Goal: Task Accomplishment & Management: Use online tool/utility

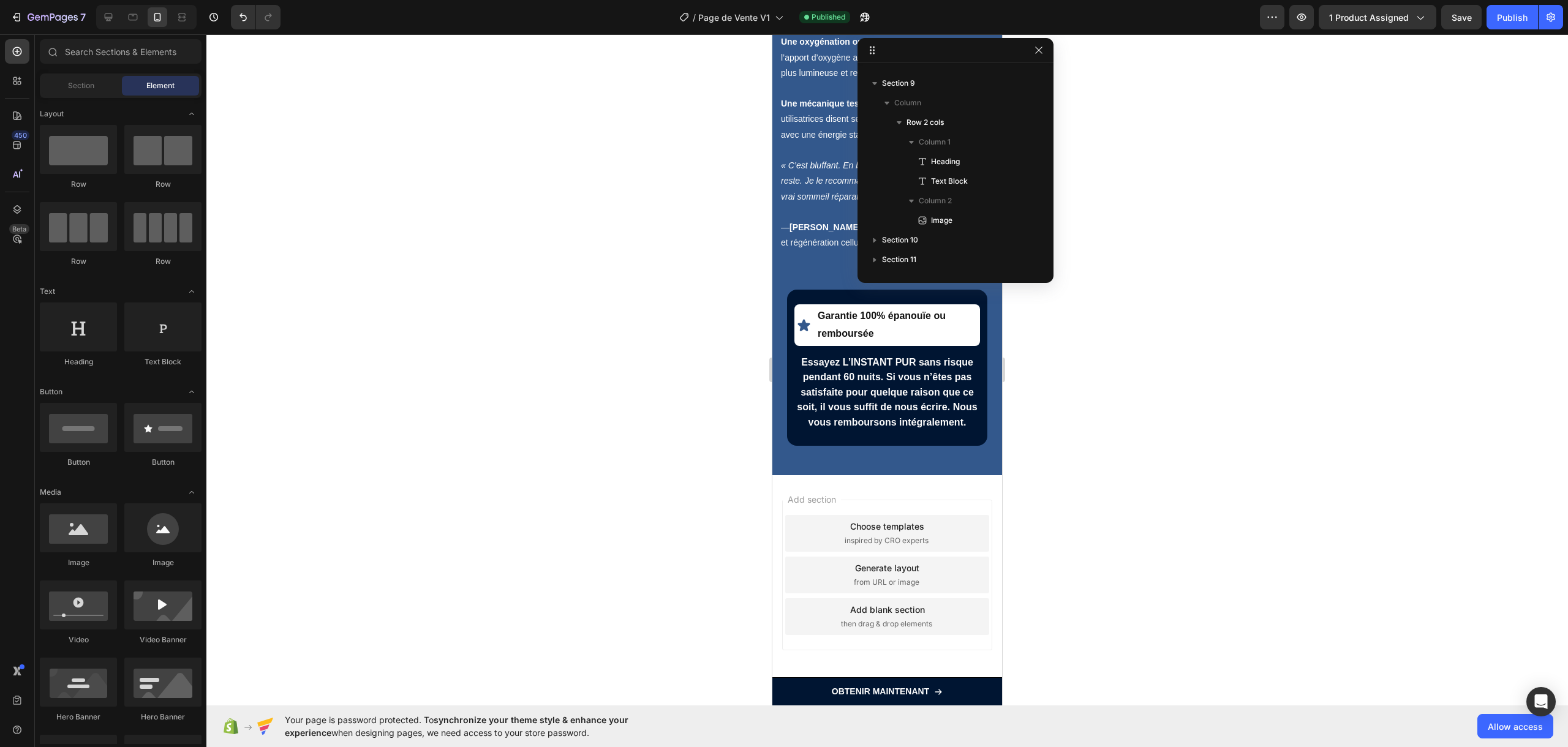
scroll to position [150, 0]
click at [1037, 50] on icon "button" at bounding box center [1039, 50] width 10 height 10
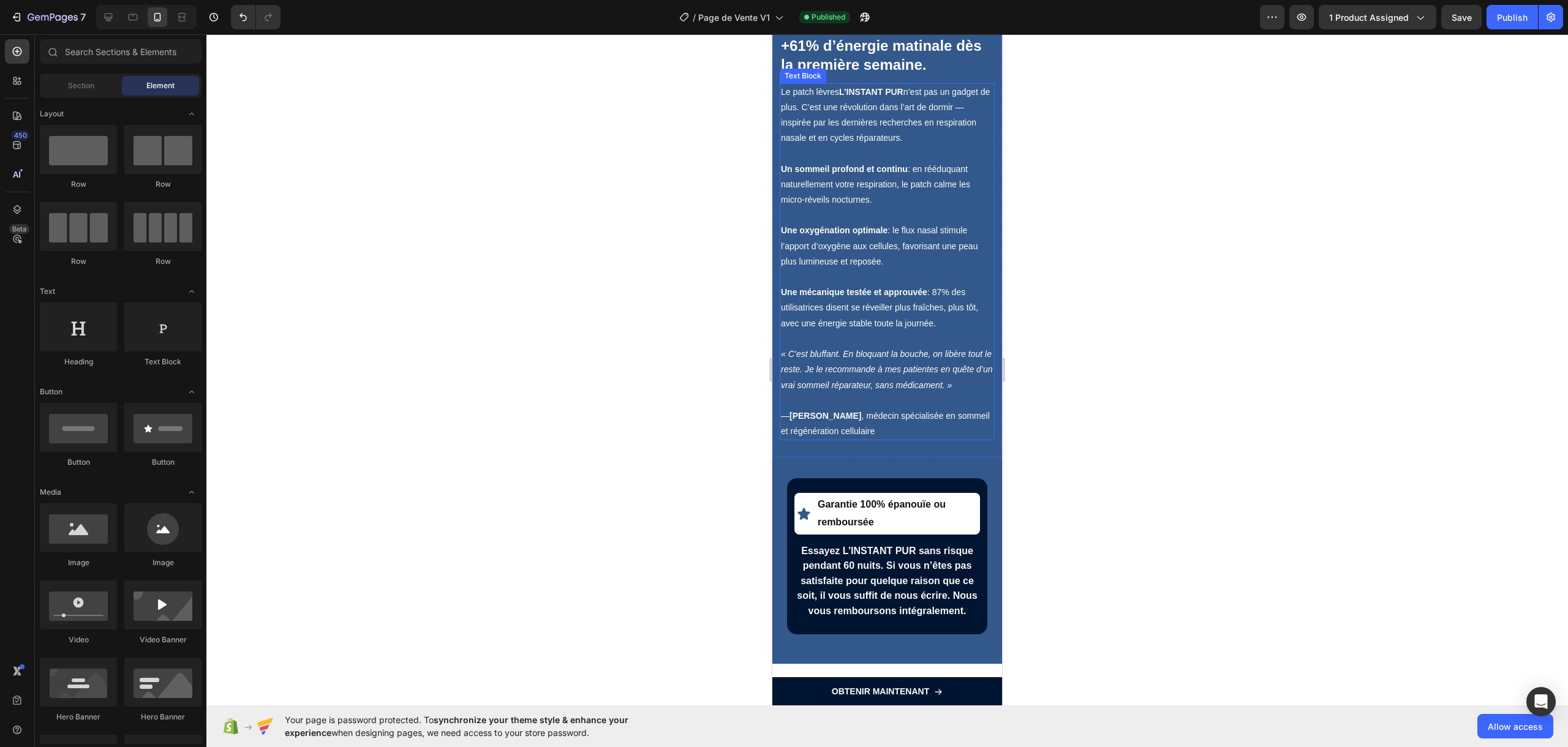
scroll to position [4283, 0]
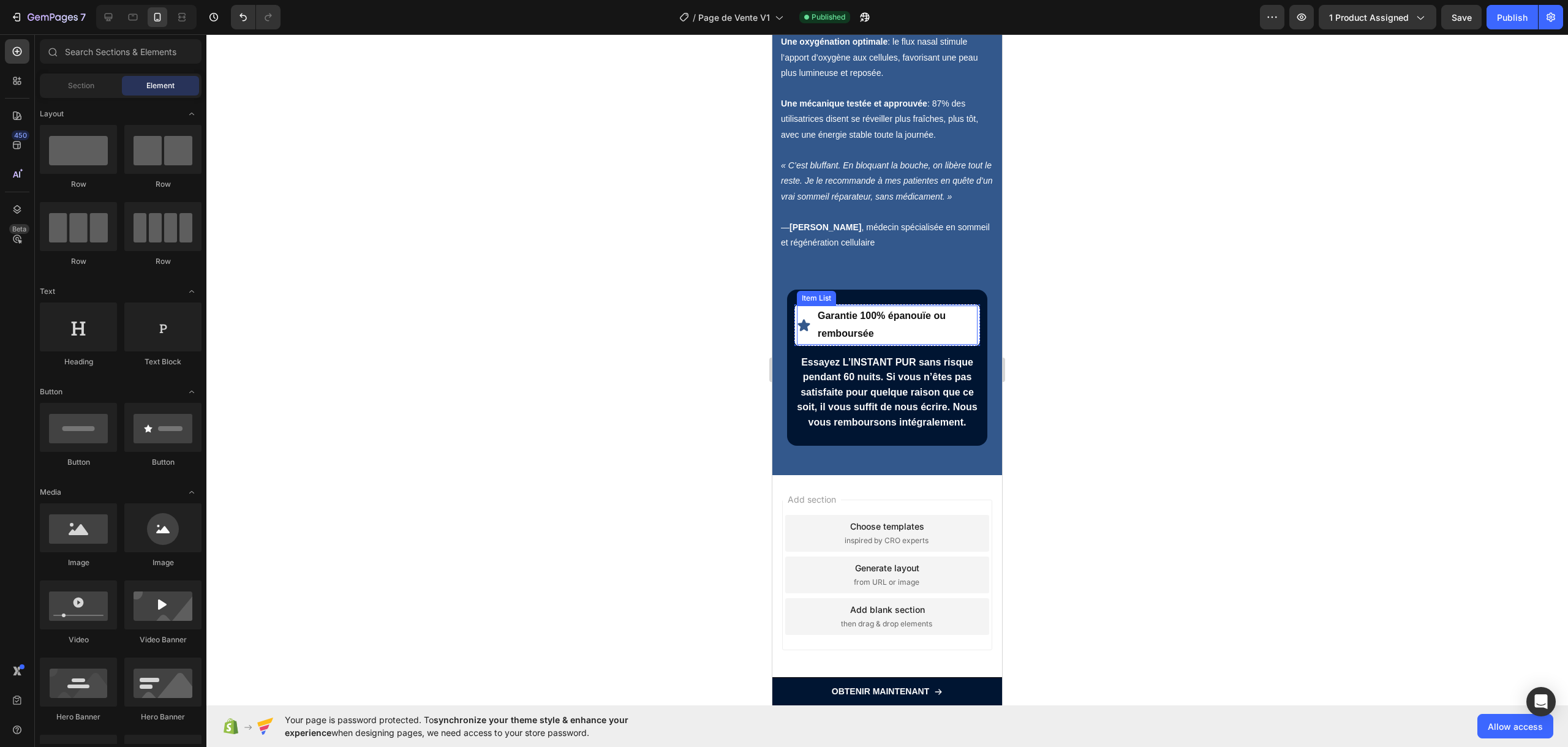
click at [883, 319] on p "Garantie 100% épanouïe ou remboursée" at bounding box center [896, 325] width 158 height 36
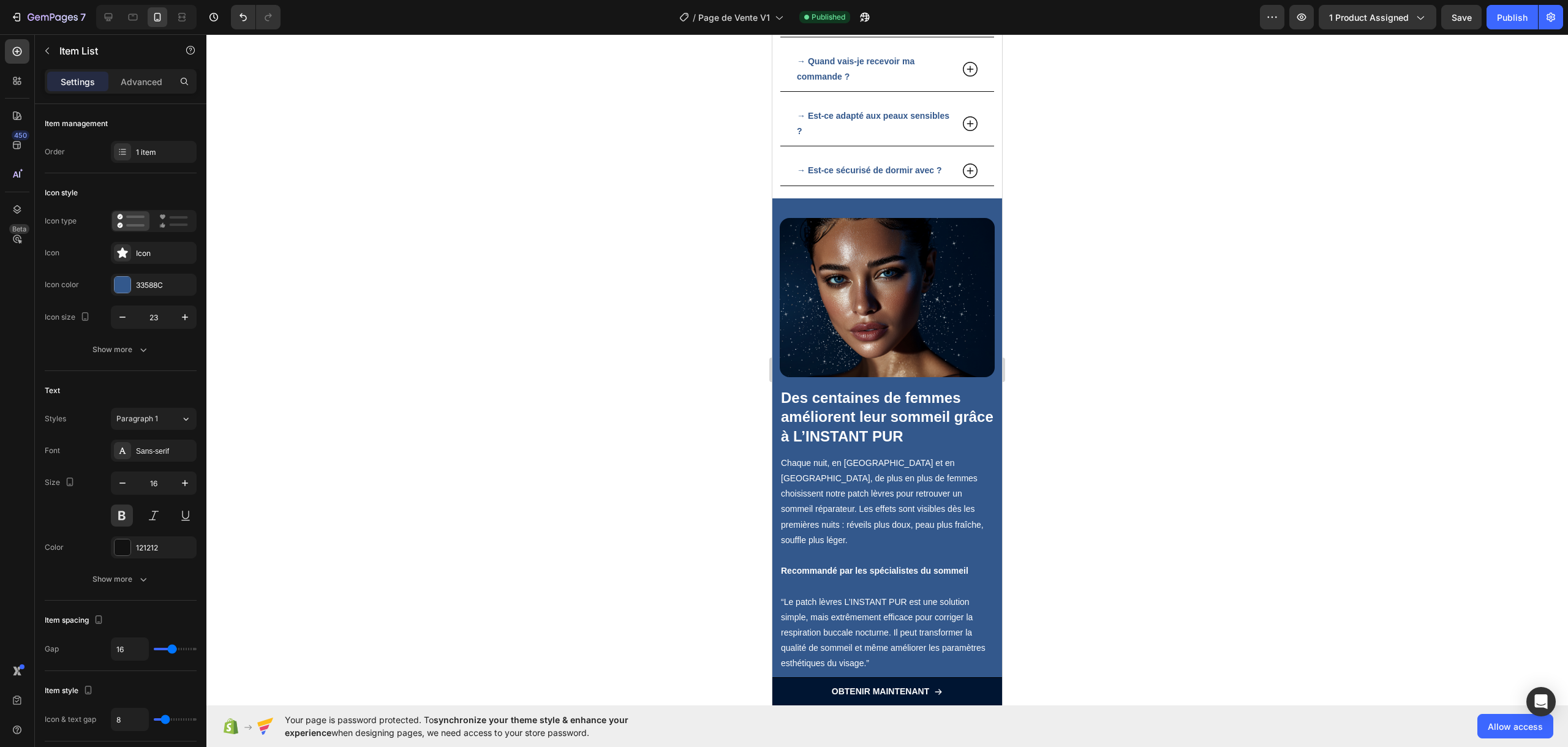
scroll to position [2921, 0]
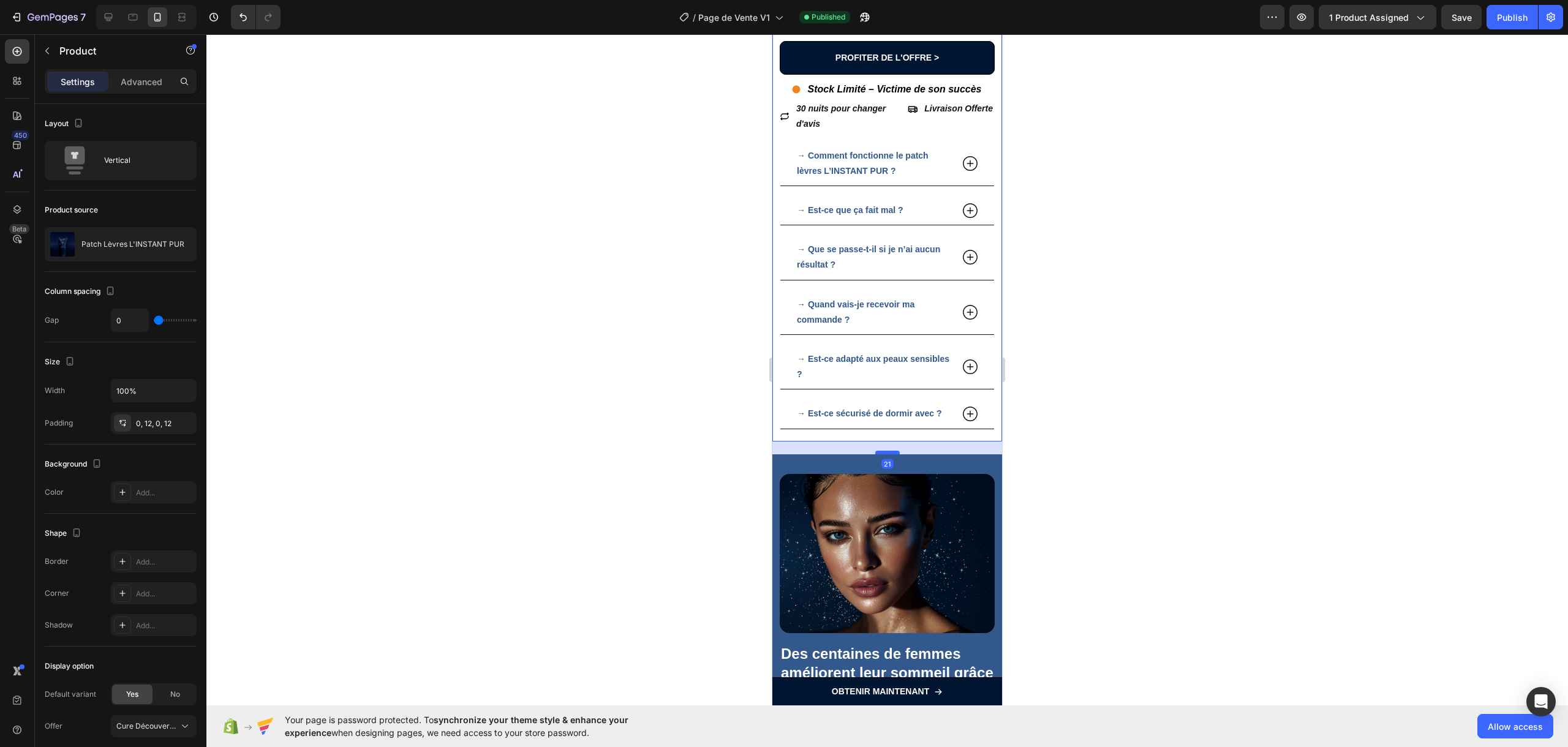
drag, startPoint x: 871, startPoint y: 475, endPoint x: 874, endPoint y: 488, distance: 13.3
click at [875, 454] on div at bounding box center [888, 452] width 25 height 3
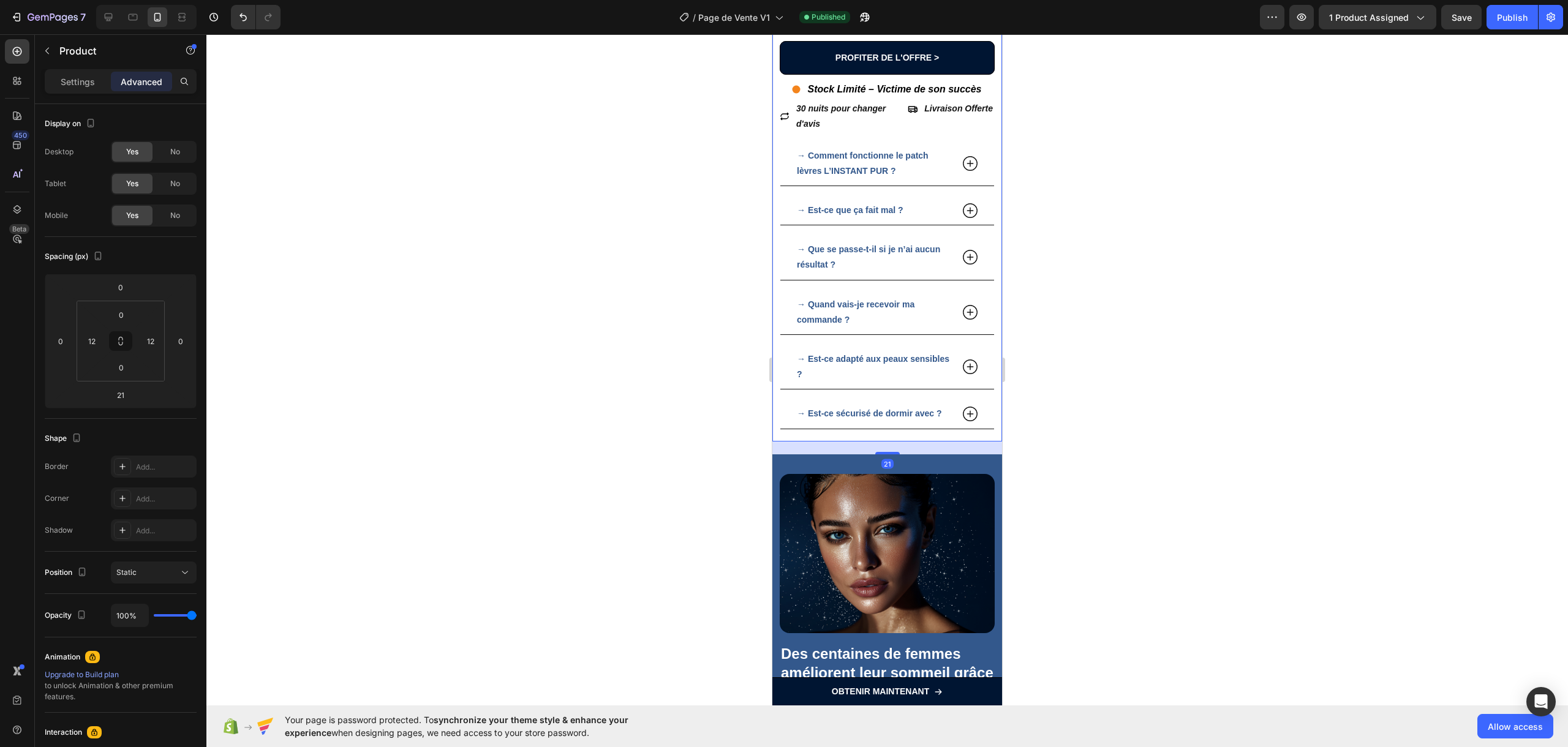
drag, startPoint x: 1089, startPoint y: 407, endPoint x: 1080, endPoint y: 408, distance: 9.1
click at [1058, 407] on div at bounding box center [887, 390] width 1361 height 712
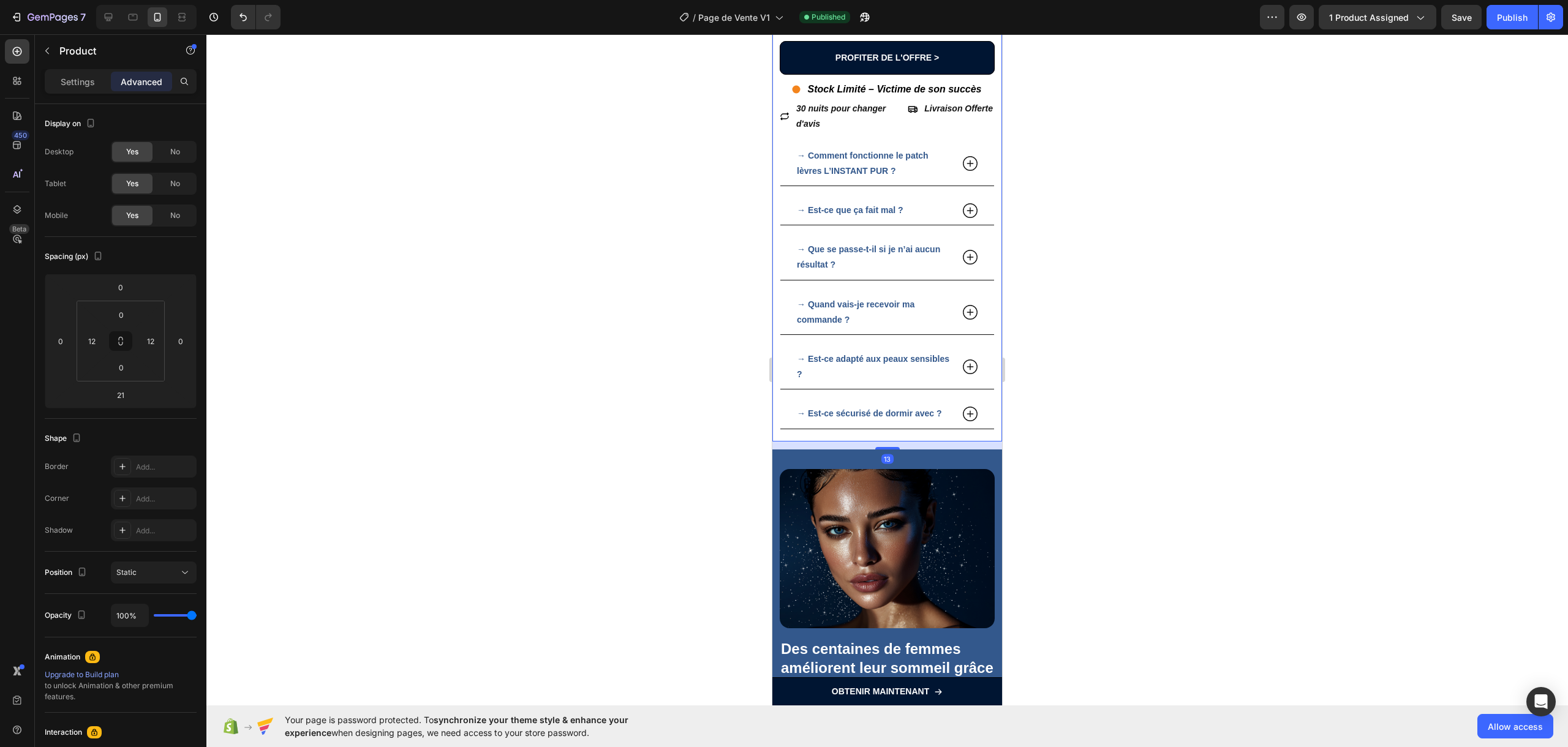
drag, startPoint x: 888, startPoint y: 486, endPoint x: 1839, endPoint y: 478, distance: 951.0
click at [886, 449] on div at bounding box center [888, 448] width 25 height 3
type input "13"
drag, startPoint x: 1158, startPoint y: 424, endPoint x: 1118, endPoint y: 431, distance: 40.6
click at [1058, 424] on div at bounding box center [887, 390] width 1361 height 712
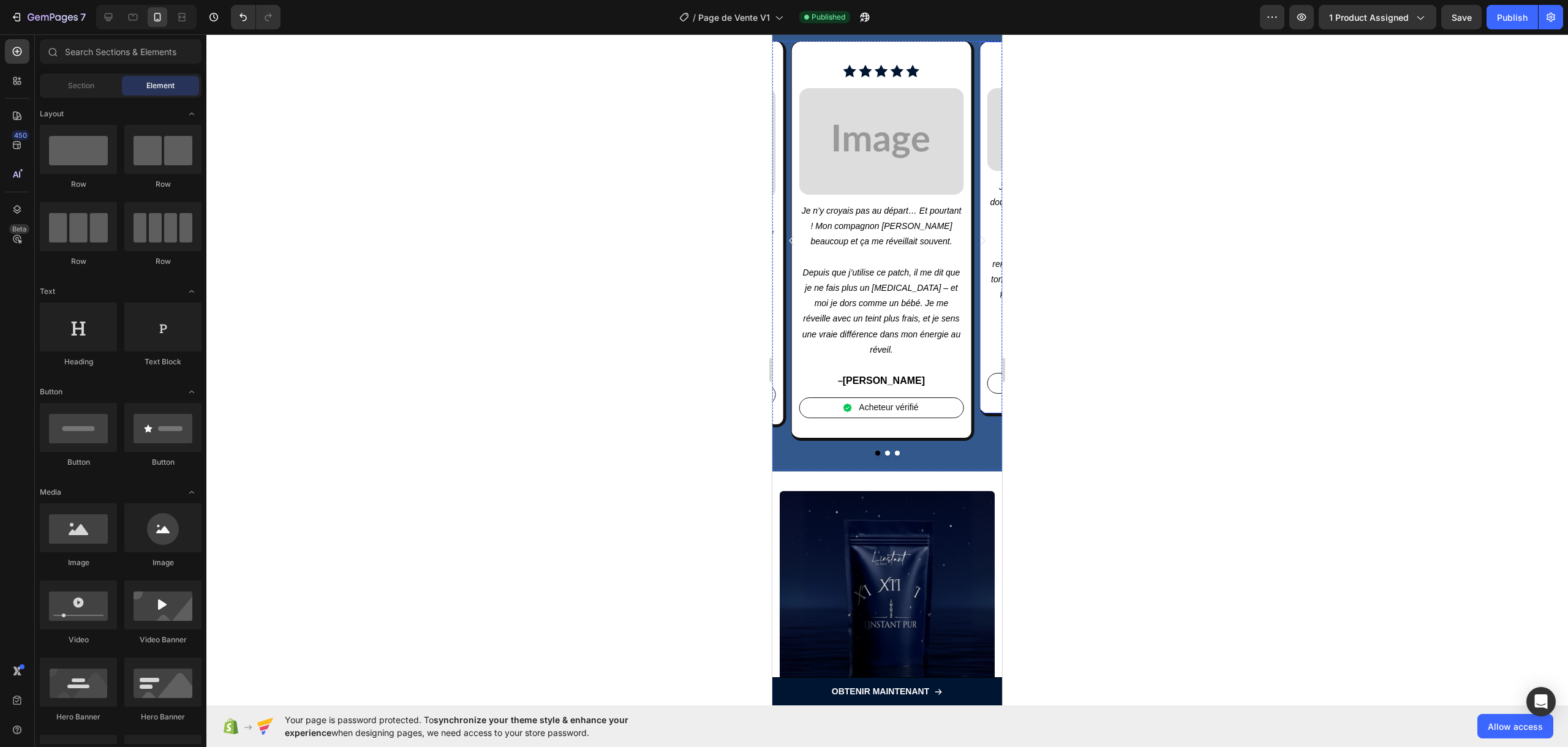
scroll to position [1622, 0]
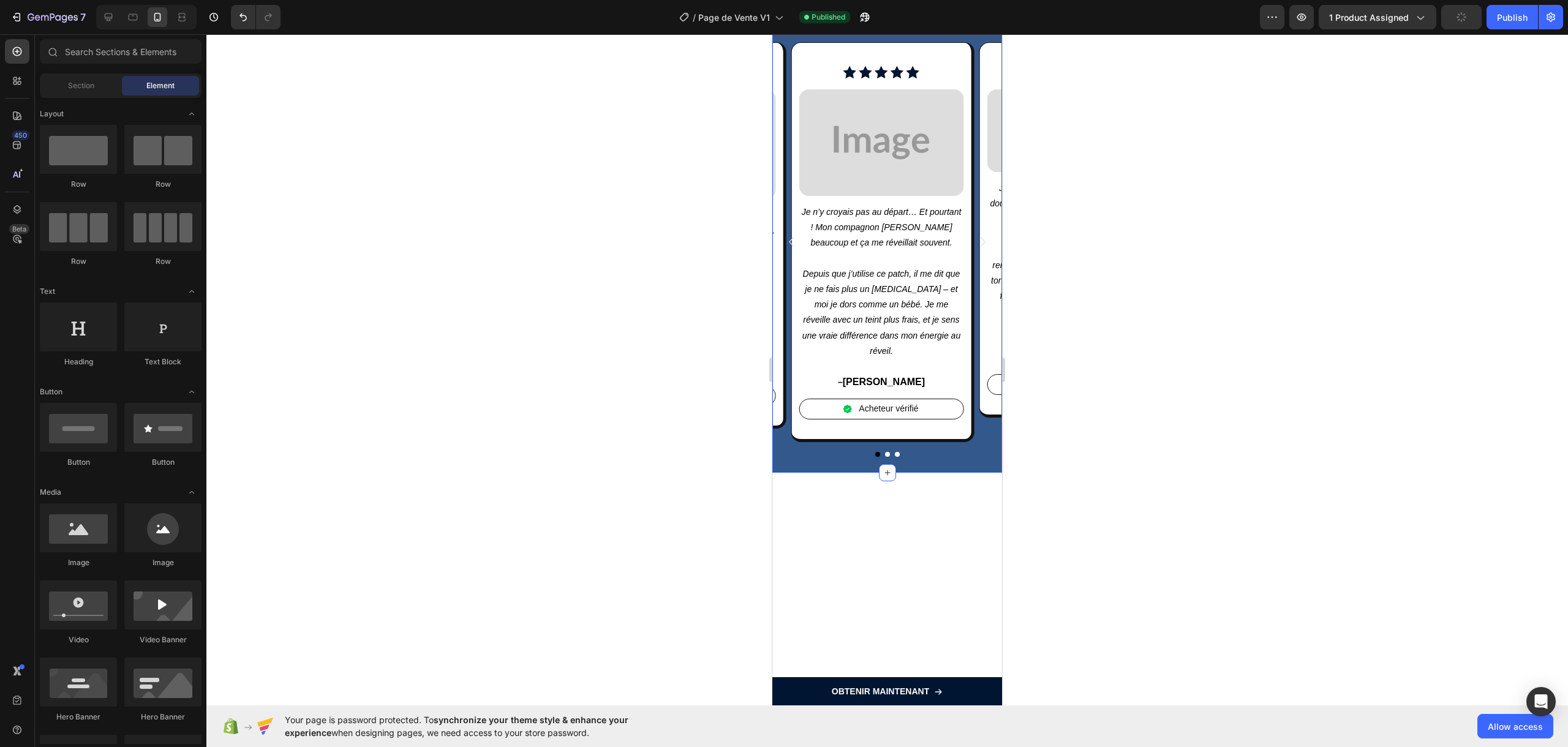
click at [916, 188] on div "Nos clientes en dorment mieux... Heading Excellent Text Block Image Row 4.9/5 s…" at bounding box center [887, 200] width 230 height 546
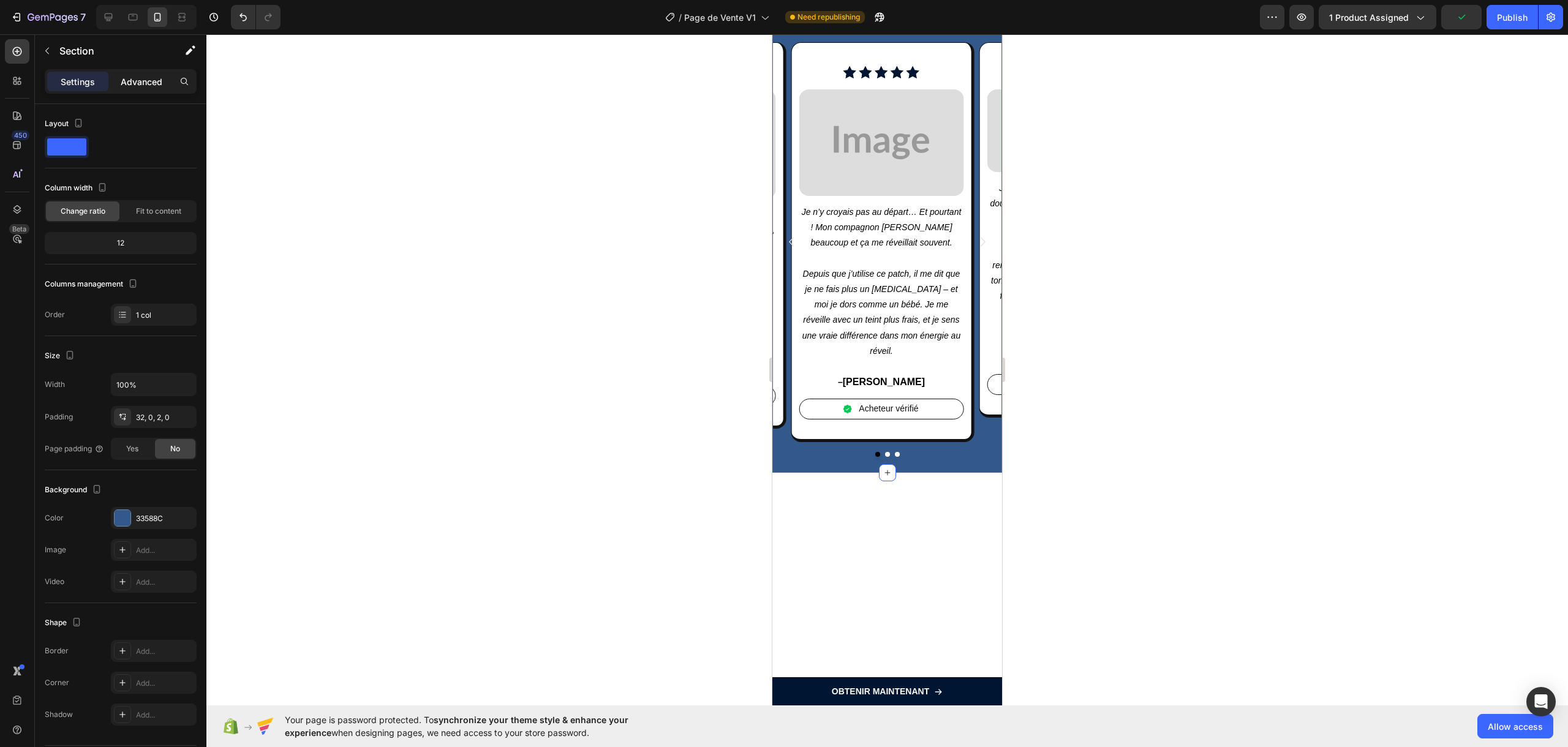
drag, startPoint x: 152, startPoint y: 77, endPoint x: 150, endPoint y: 88, distance: 11.2
click at [152, 77] on p "Advanced" at bounding box center [141, 81] width 42 height 13
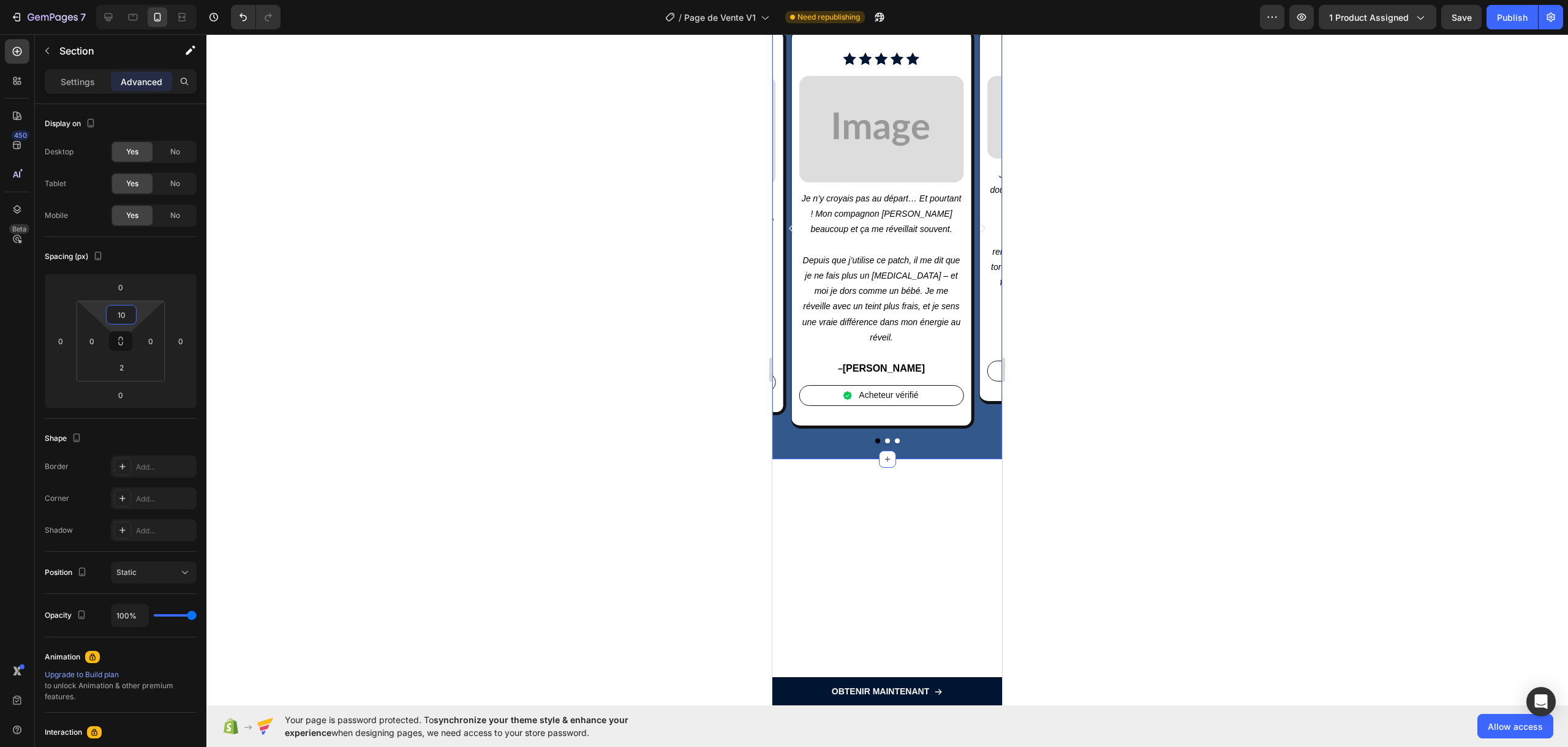
type input "12"
click at [139, 0] on html "7 / Page de Vente V1 Need republishing Preview 1 product assigned Save Publish …" at bounding box center [784, 0] width 1568 height 0
click at [136, 366] on div "2" at bounding box center [121, 367] width 31 height 20
click at [140, 0] on html "7 / Page de Vente V1 Need republishing Preview 1 product assigned Save Publish …" at bounding box center [784, 0] width 1568 height 0
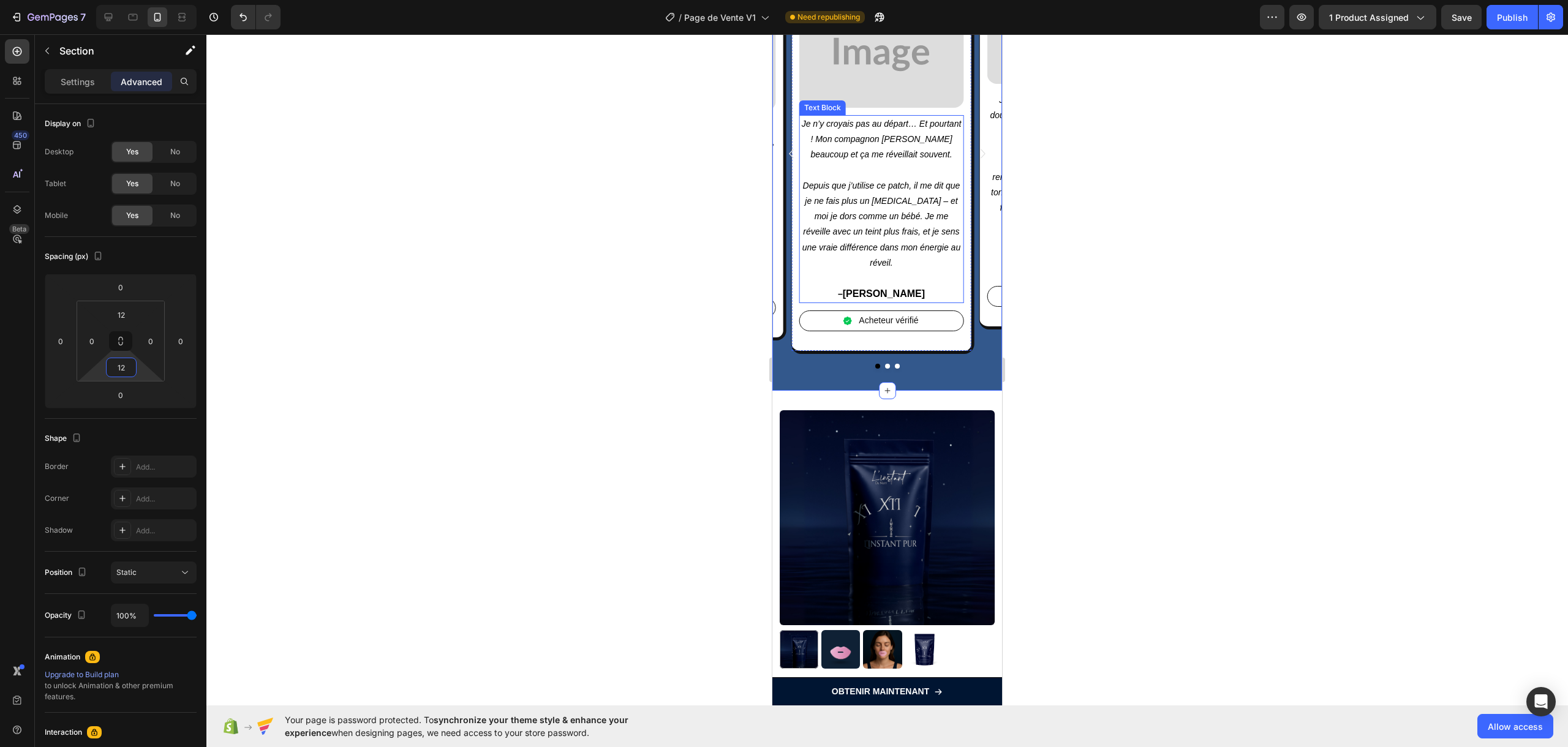
scroll to position [1702, 0]
type input "12"
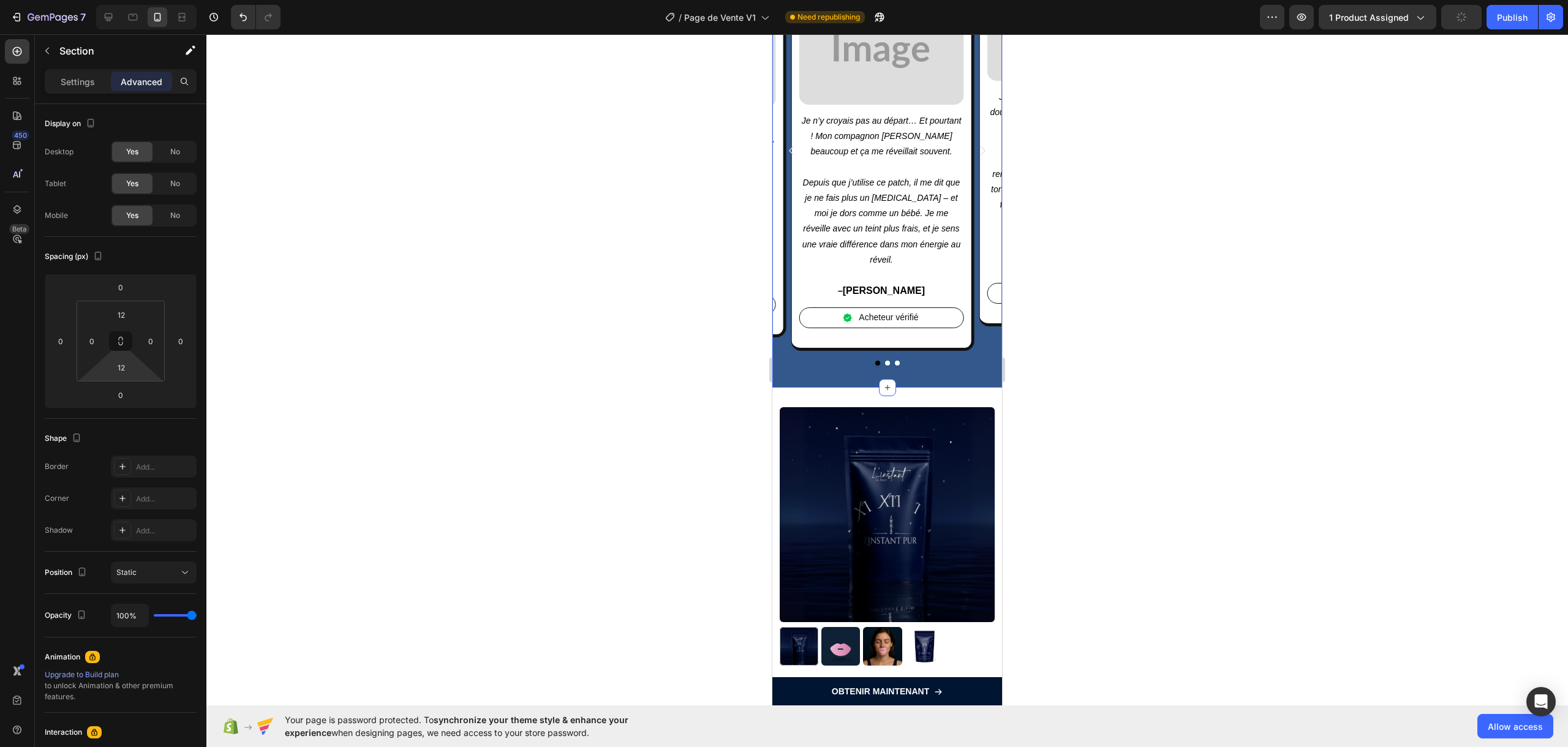
click at [141, 0] on html "7 / Page de Vente V1 Need republishing Preview 1 product assigned Publish 450 B…" at bounding box center [784, 0] width 1568 height 0
drag, startPoint x: 1234, startPoint y: 434, endPoint x: 1199, endPoint y: 442, distance: 35.9
click at [1058, 434] on div at bounding box center [887, 390] width 1361 height 712
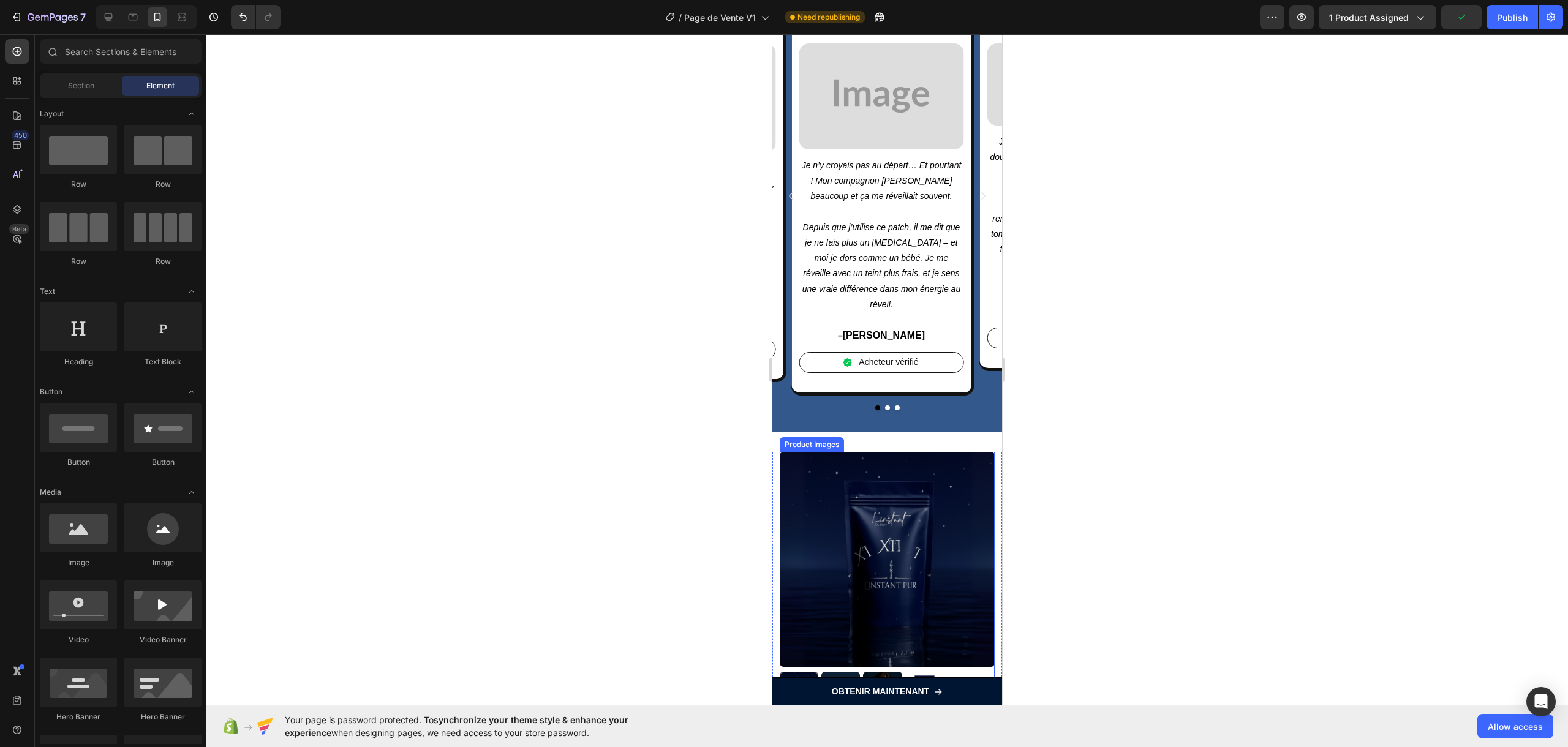
scroll to position [2102, 0]
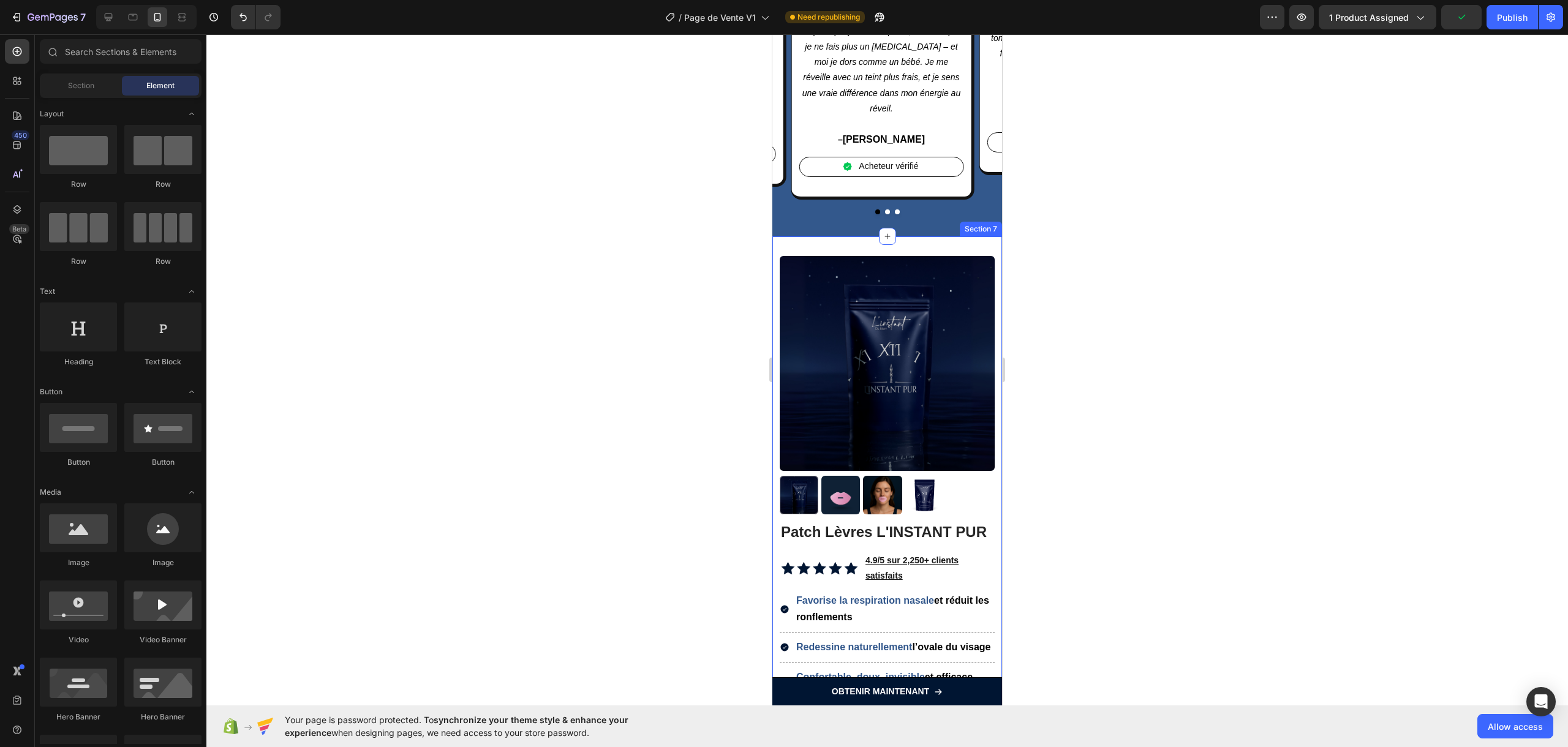
click at [928, 236] on div "Product Images Patch Lèvres L'INSTANT PUR Product Title Image 4.9/5 sur 2,250+ …" at bounding box center [887, 755] width 230 height 1038
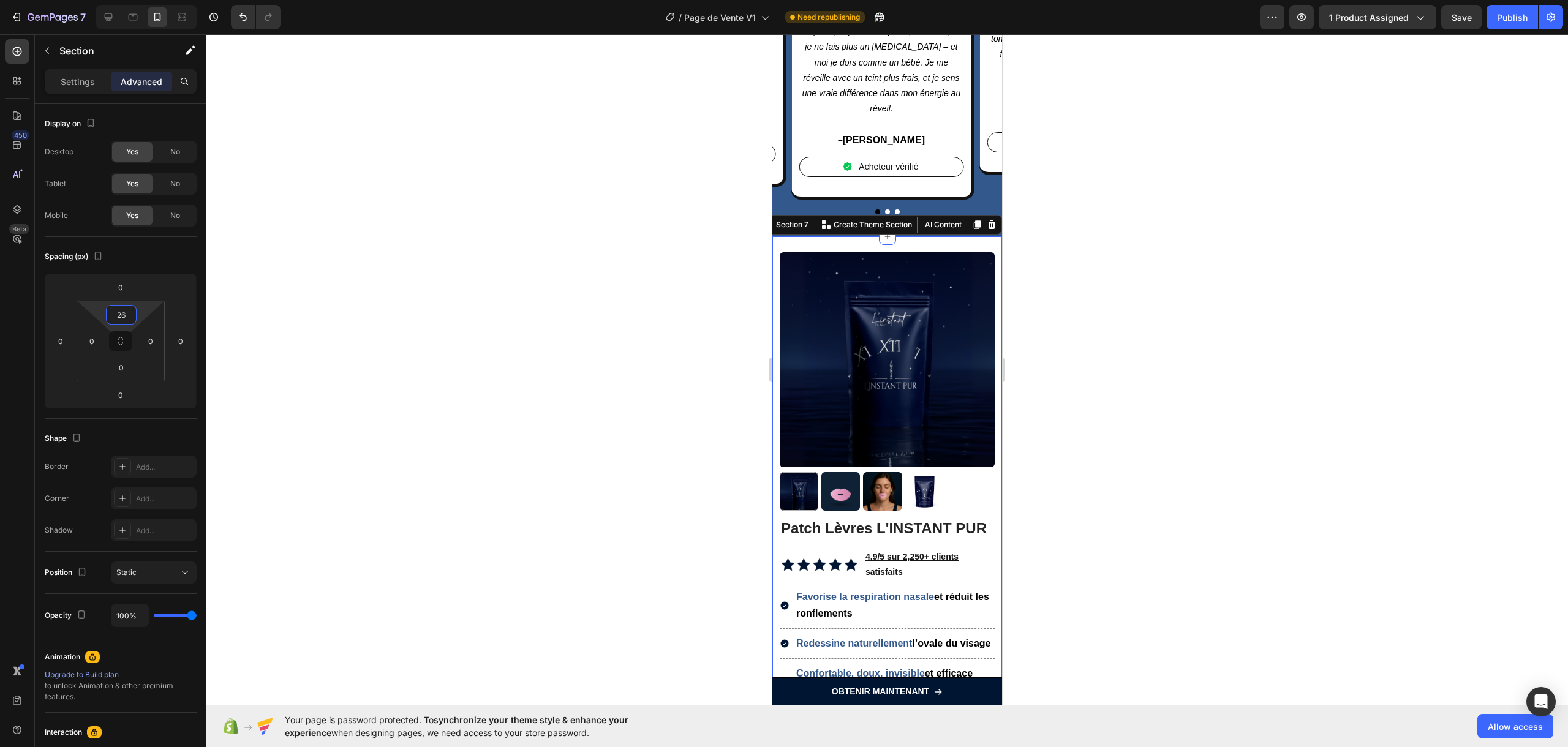
type input "28"
drag, startPoint x: 146, startPoint y: 308, endPoint x: 149, endPoint y: 301, distance: 7.6
click at [149, 0] on html "7 / Page de Vente V1 Need republishing Preview 1 product assigned Save Publish …" at bounding box center [784, 0] width 1568 height 0
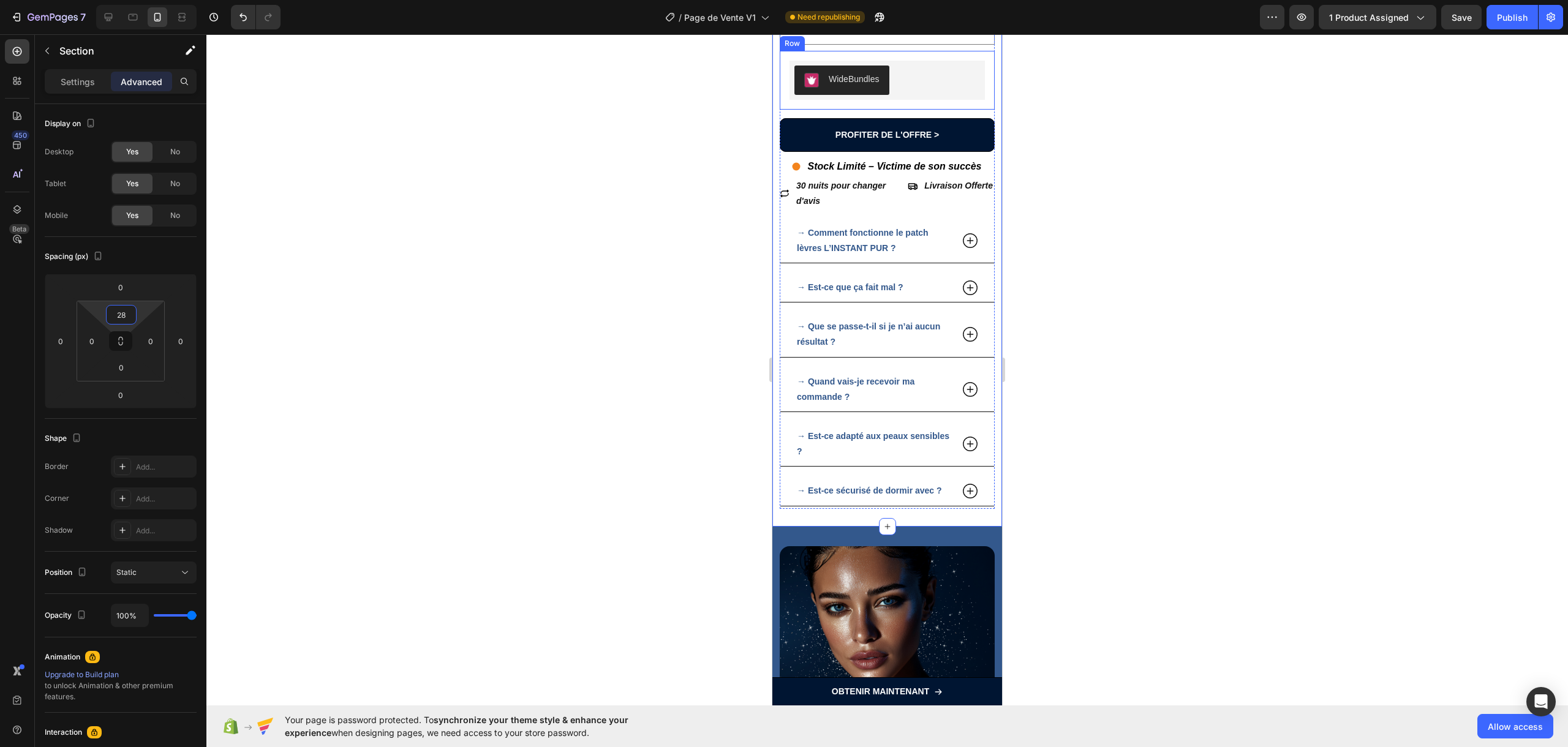
scroll to position [3114, 0]
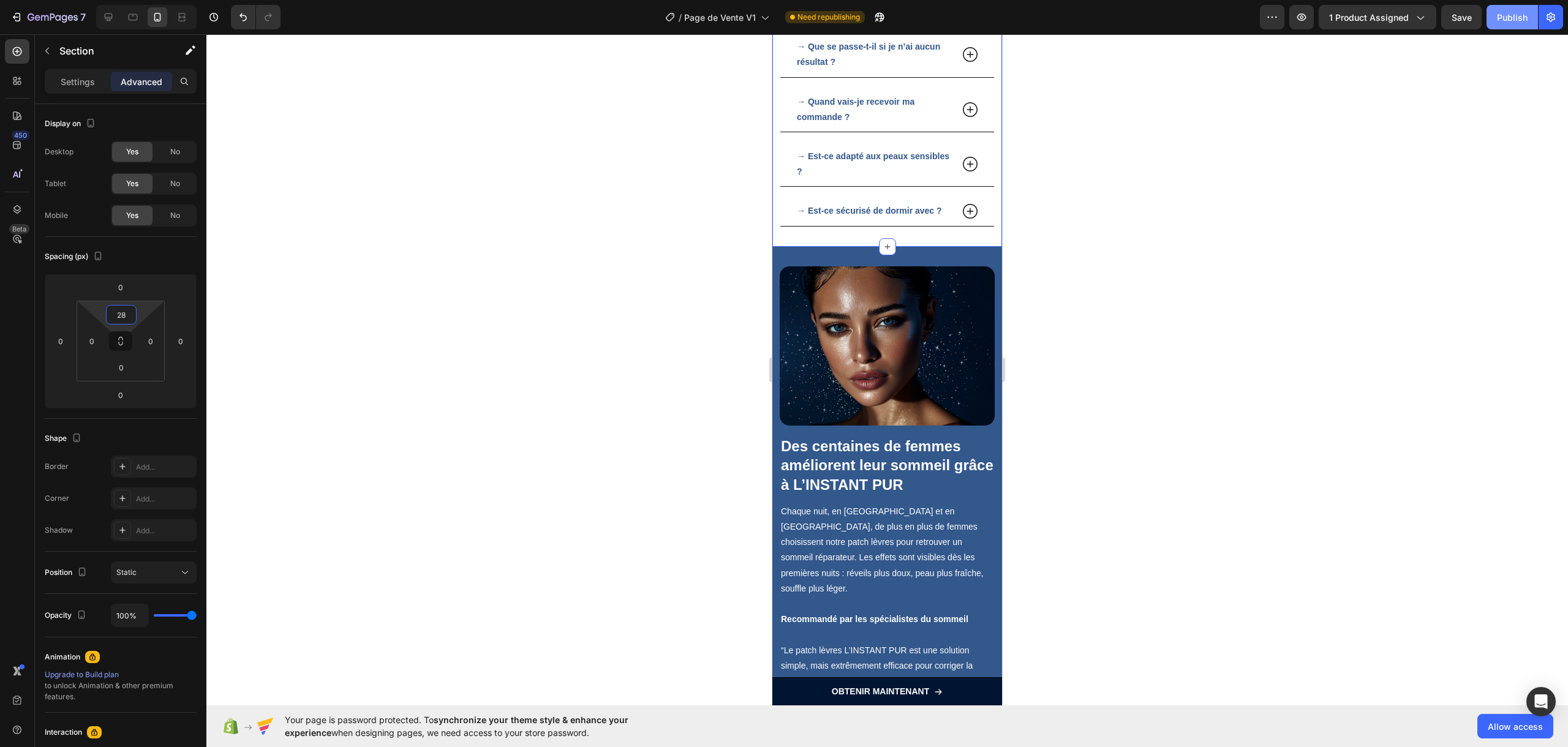
click at [1058, 27] on button "Publish" at bounding box center [1512, 17] width 51 height 25
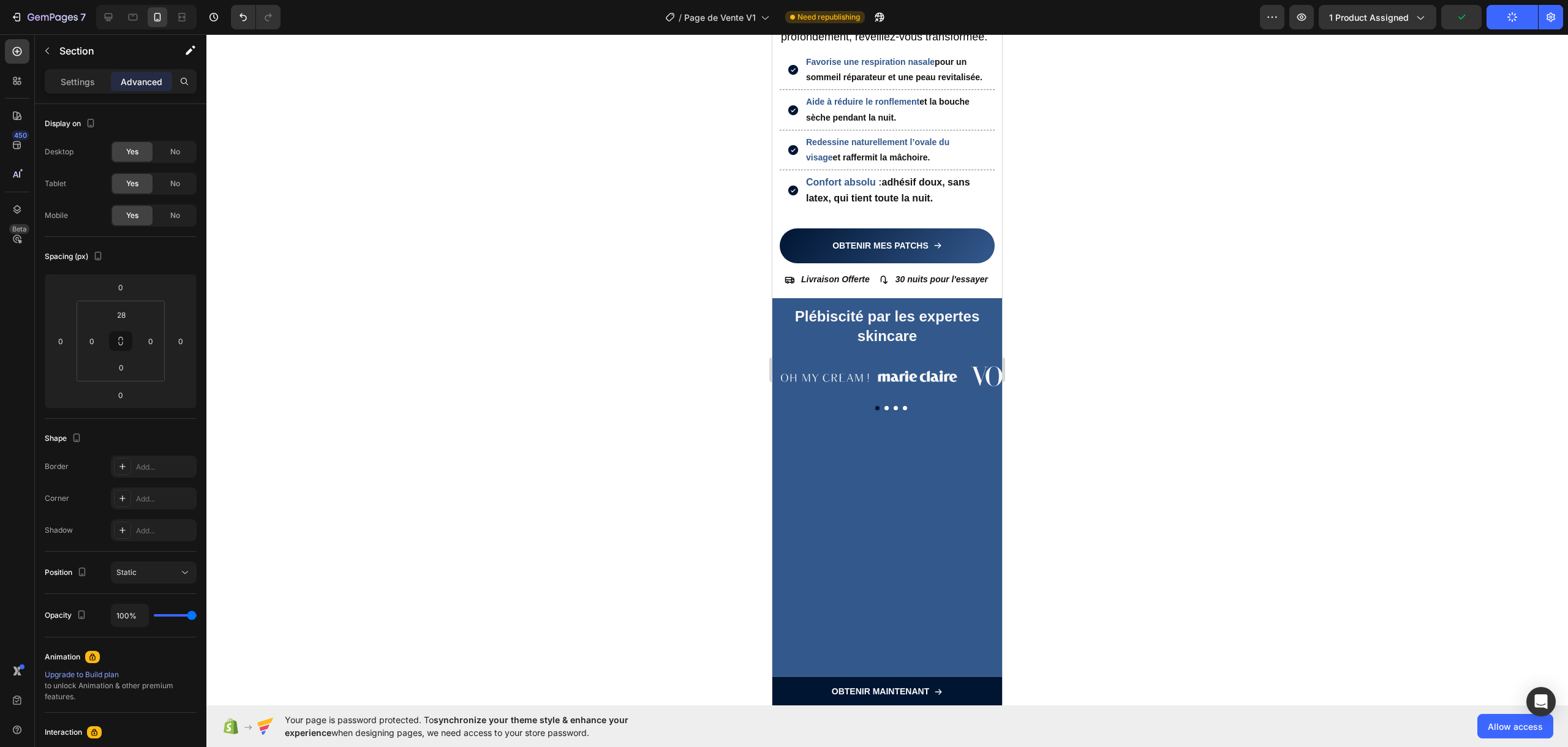
scroll to position [0, 0]
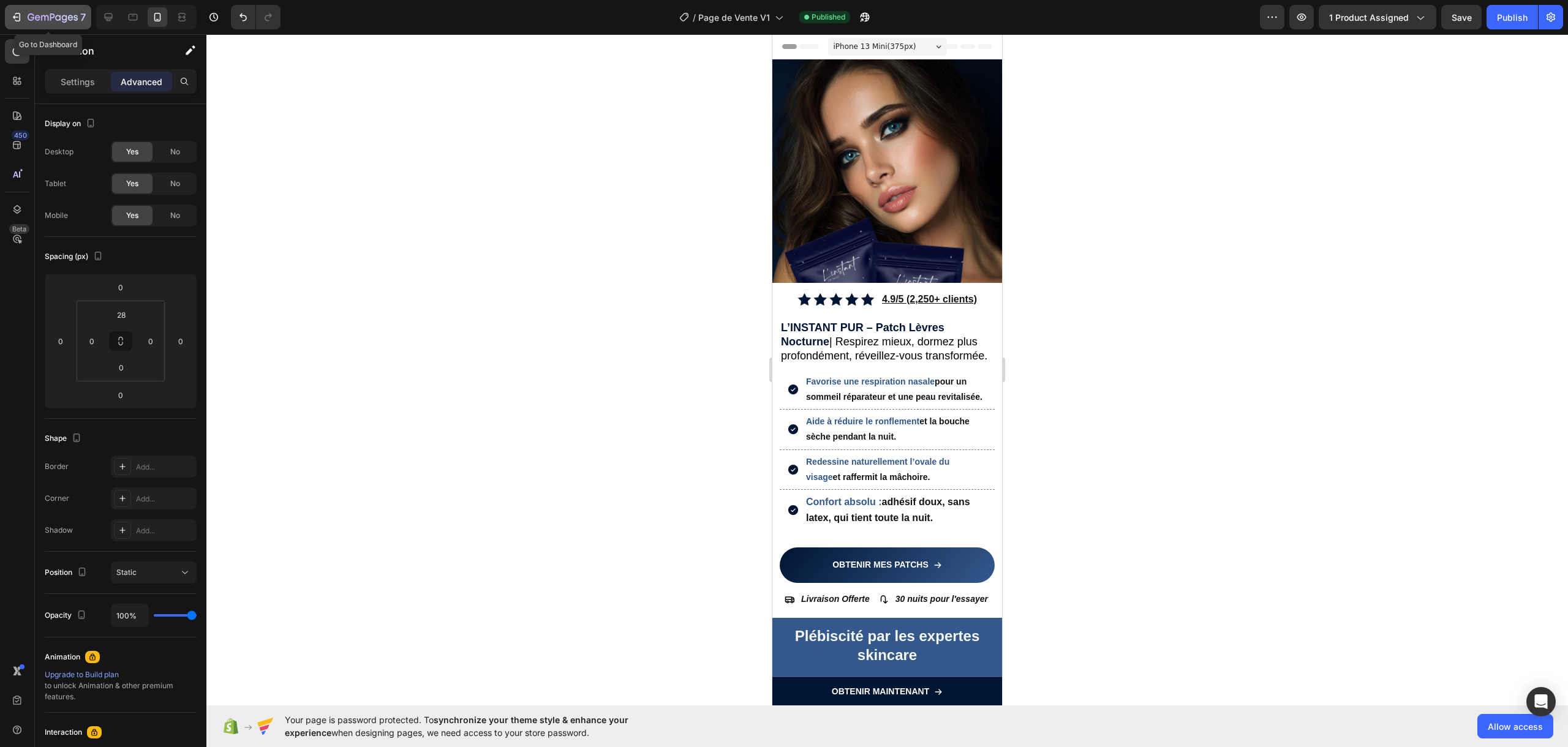
click at [21, 18] on icon "button" at bounding box center [16, 17] width 12 height 12
